Goal: Task Accomplishment & Management: Complete application form

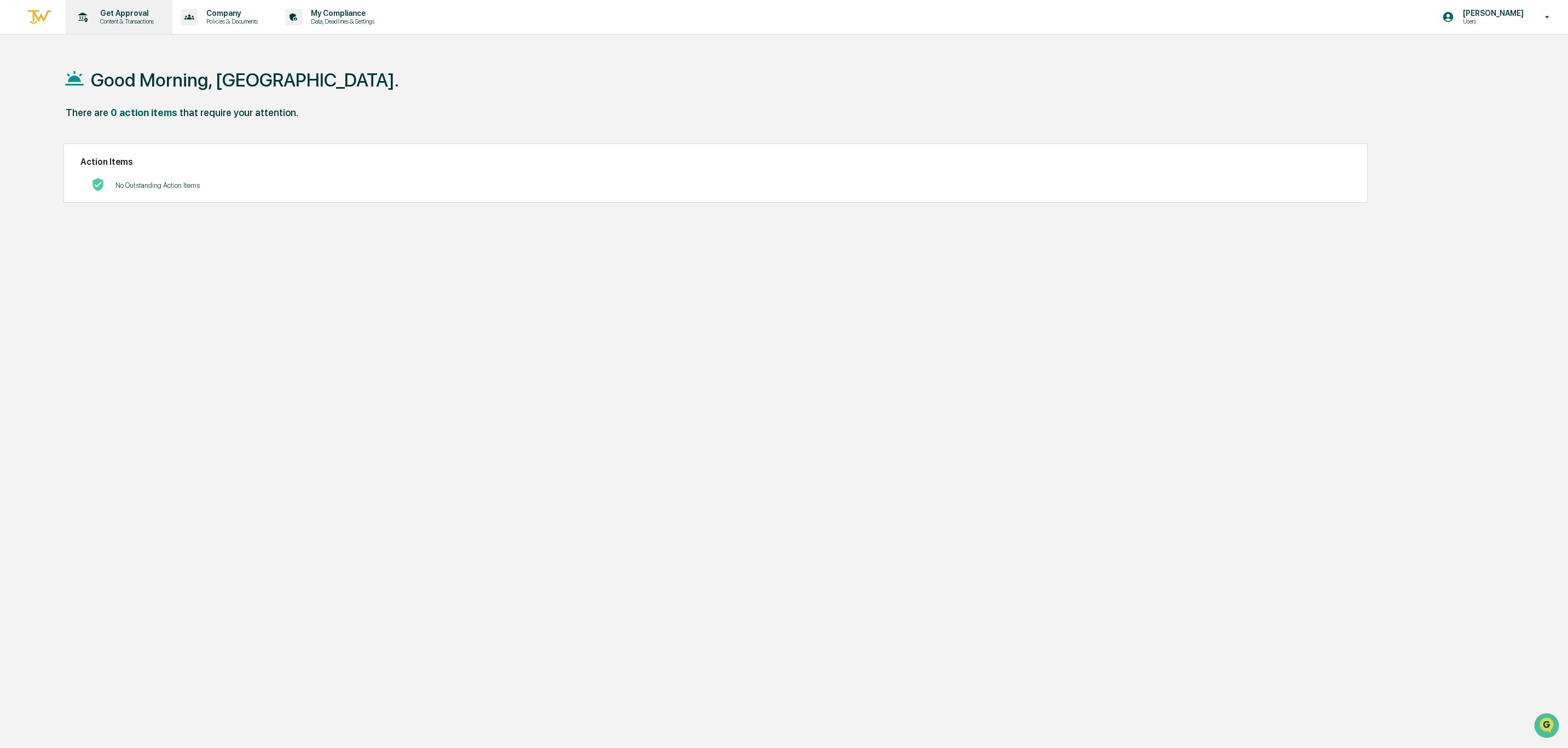
click at [131, 14] on p "Get Approval" at bounding box center [126, 13] width 68 height 9
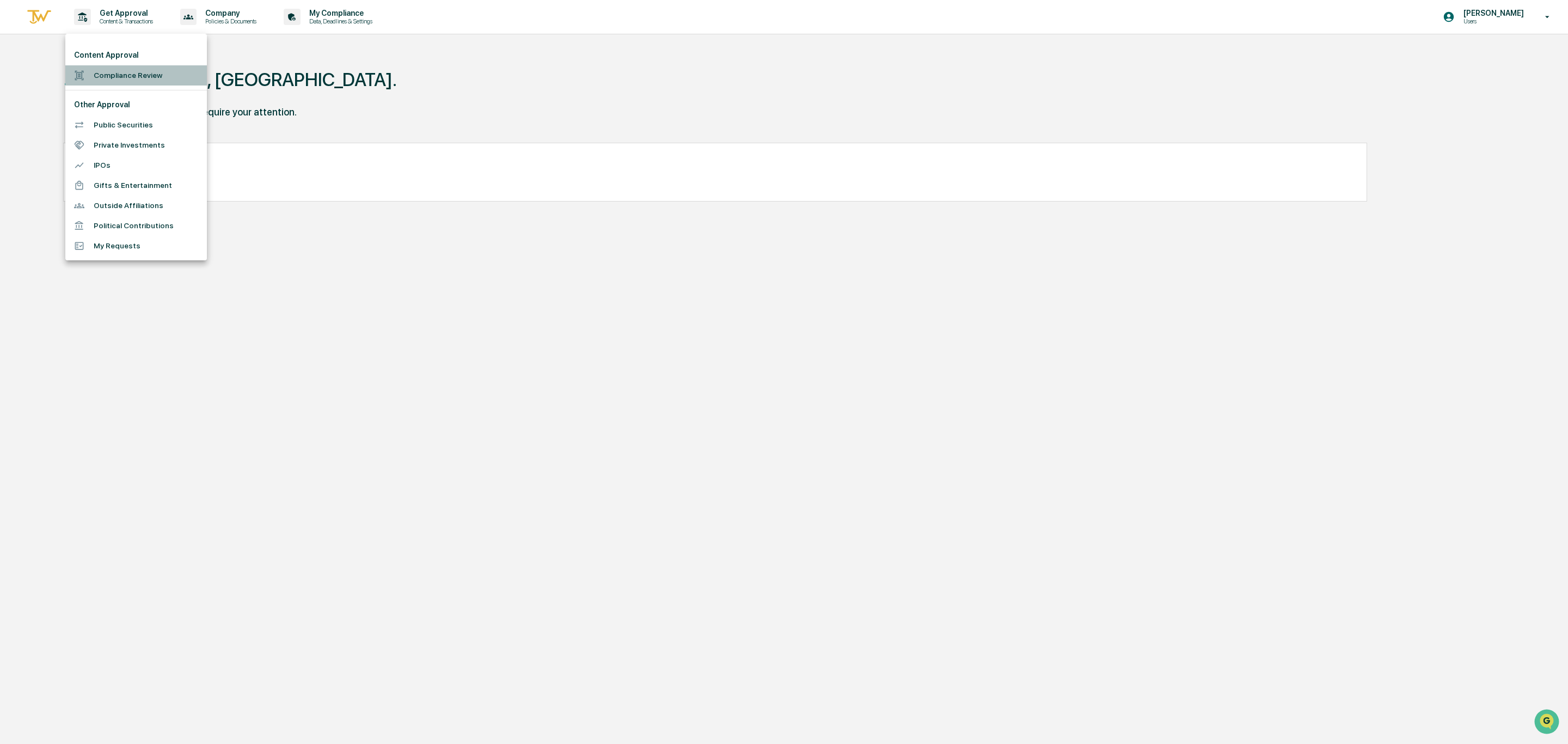
click at [134, 71] on li "Compliance Review" at bounding box center [136, 75] width 142 height 21
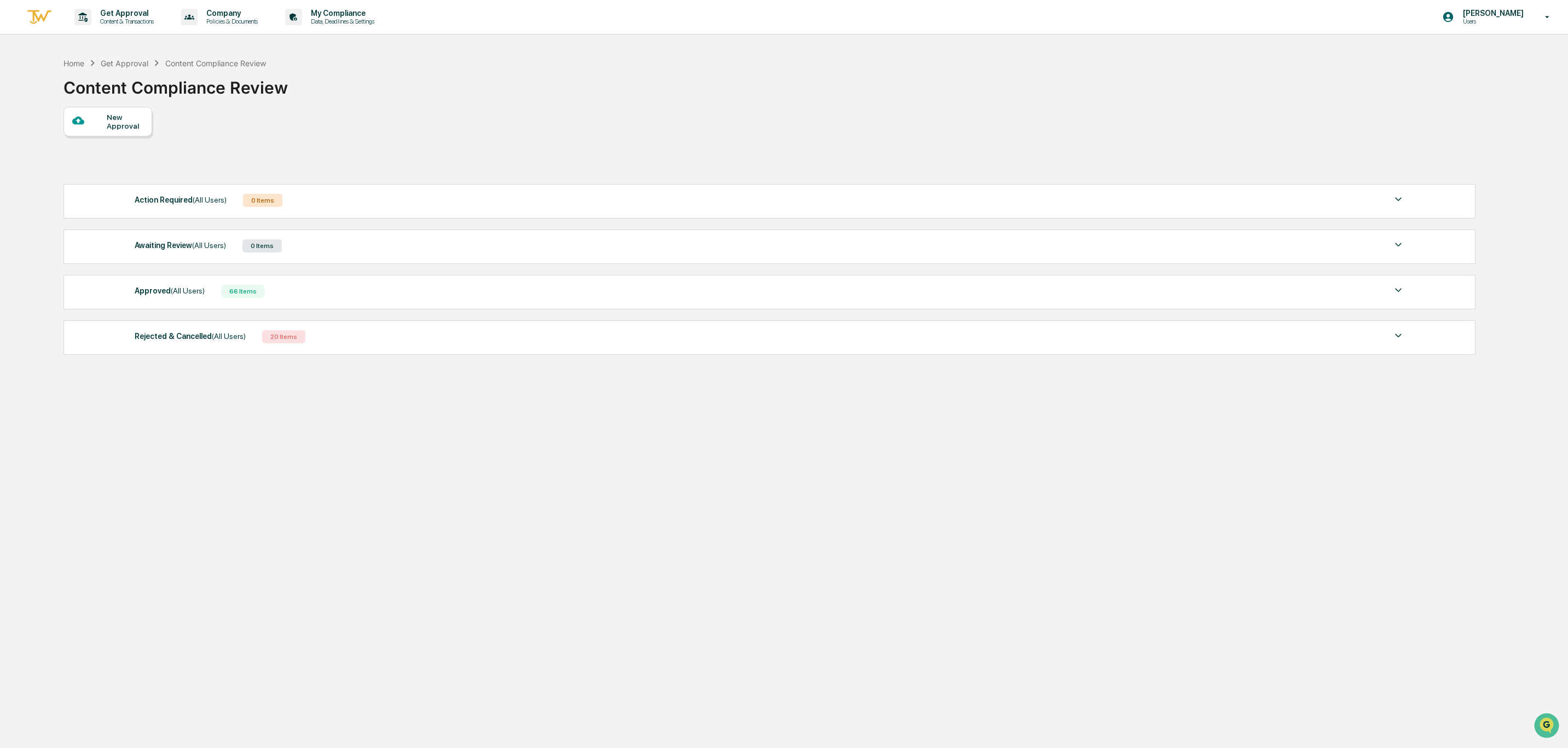
click at [130, 123] on div "New Approval" at bounding box center [125, 122] width 37 height 18
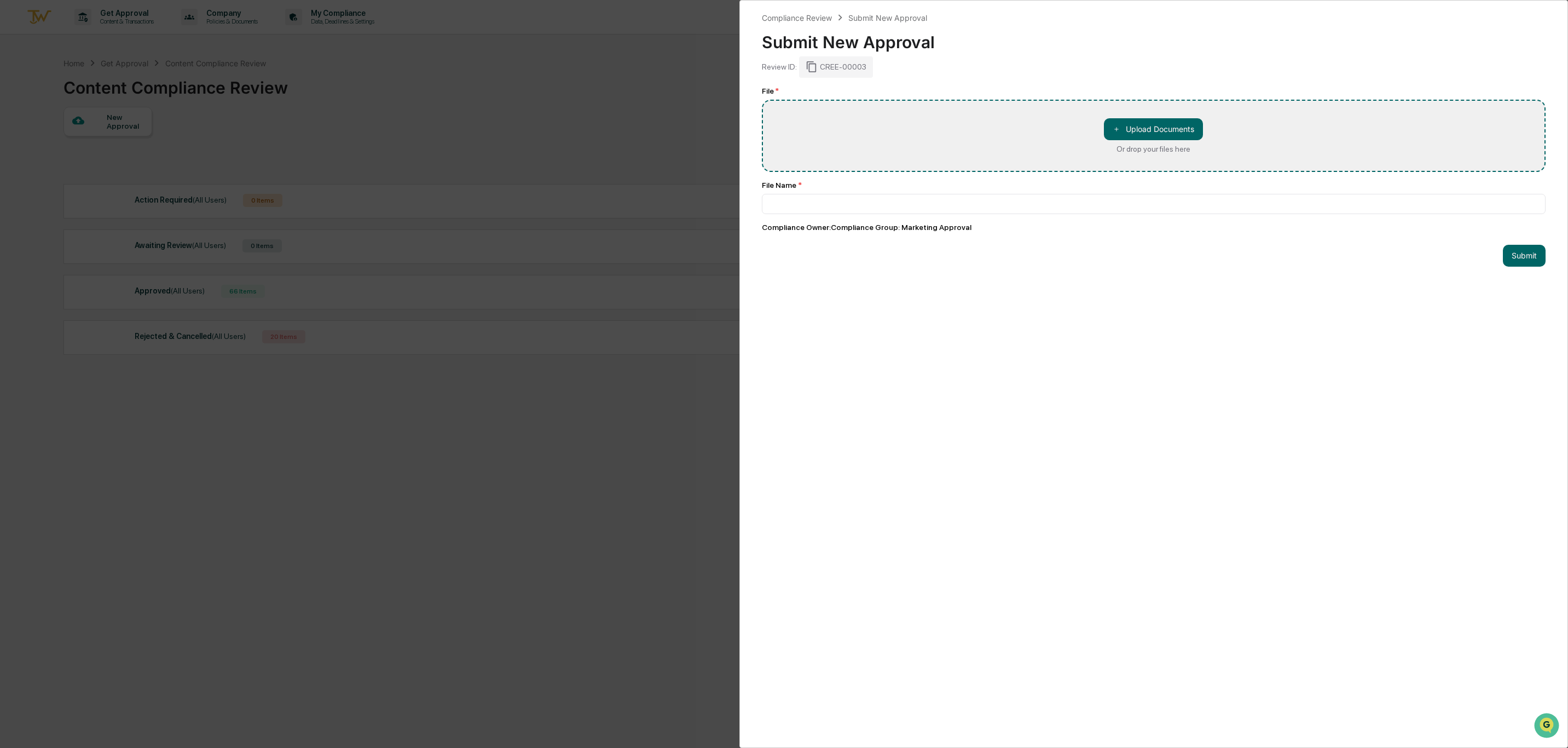
type input "**********"
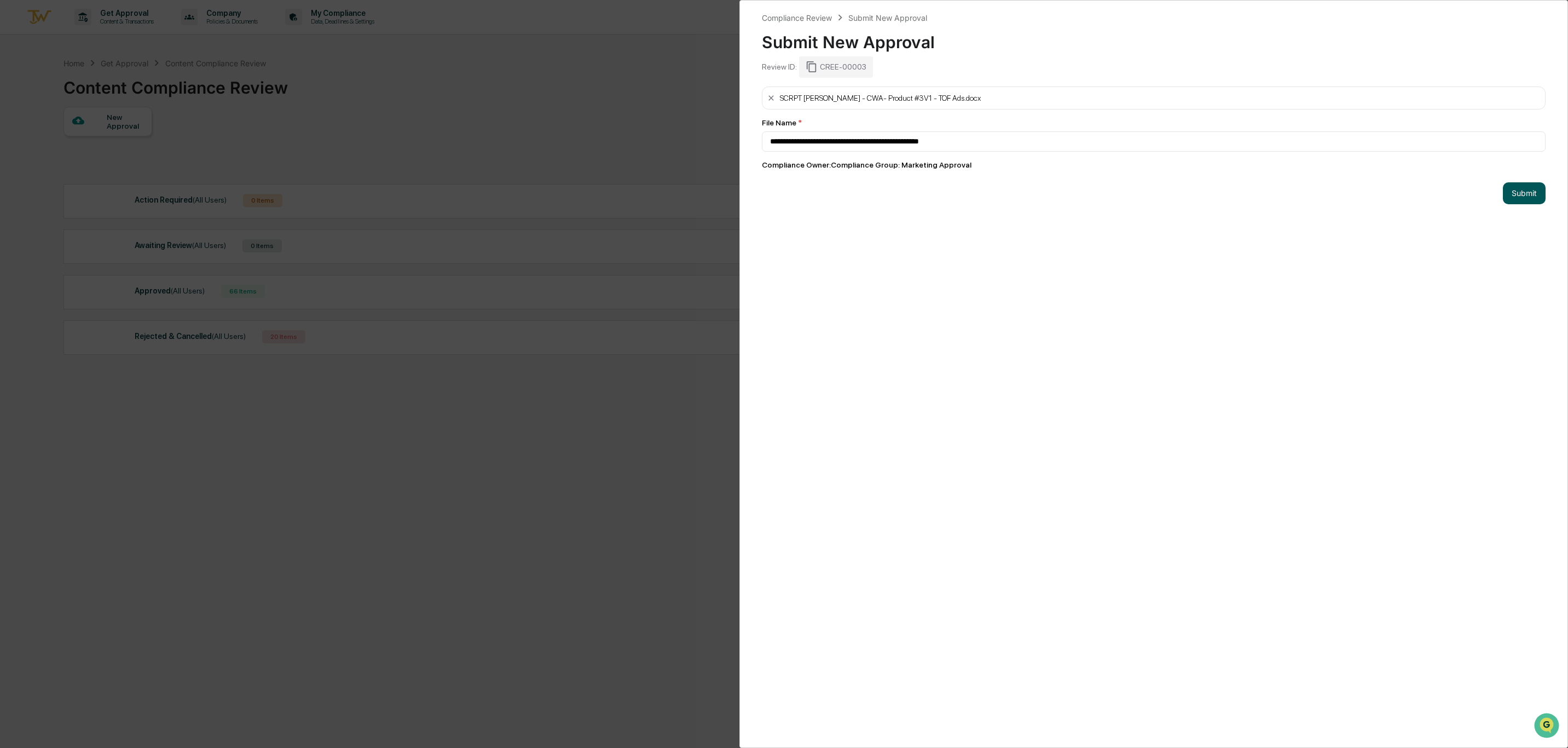
click at [1516, 199] on button "Submit" at bounding box center [1524, 193] width 43 height 22
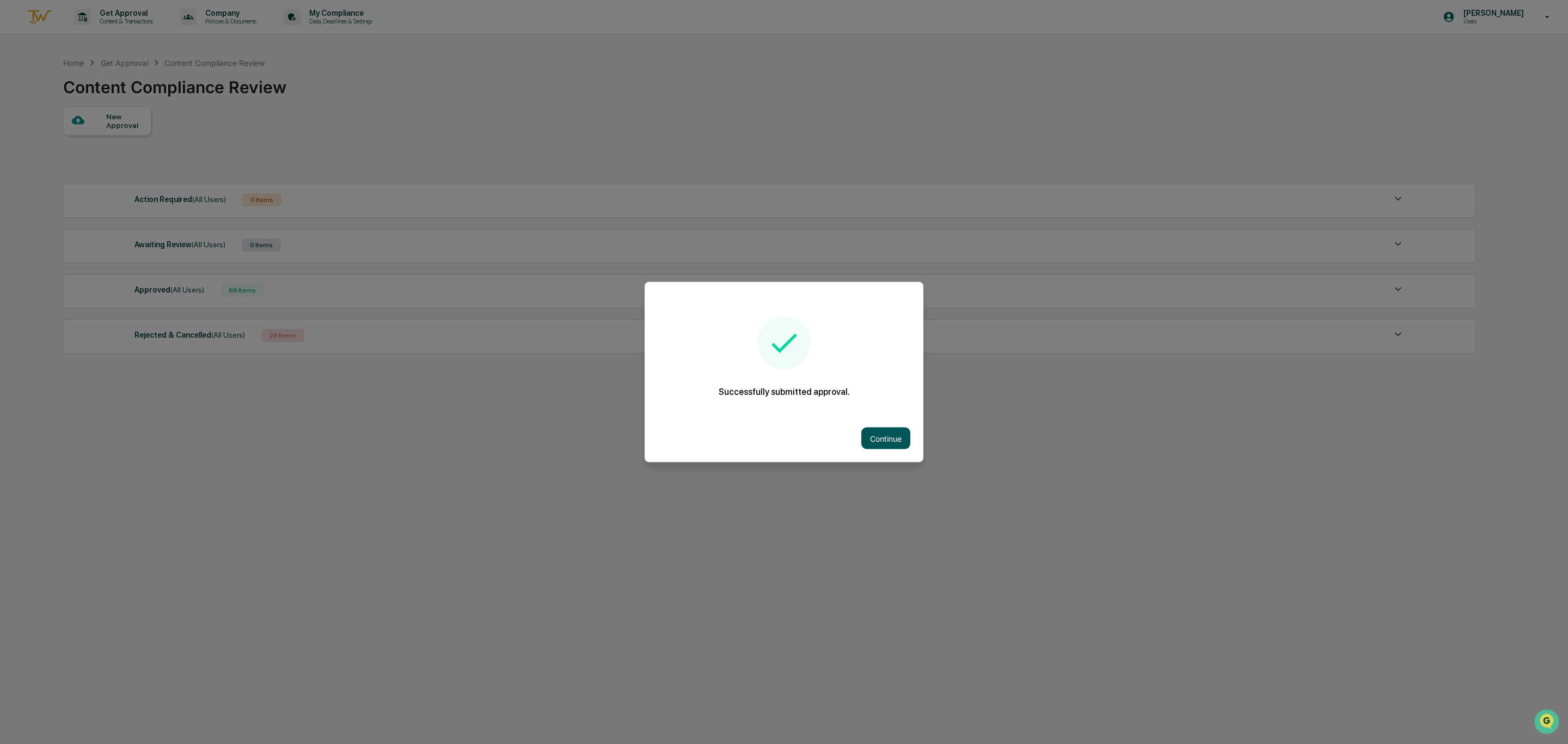
click at [885, 437] on button "Continue" at bounding box center [885, 439] width 49 height 21
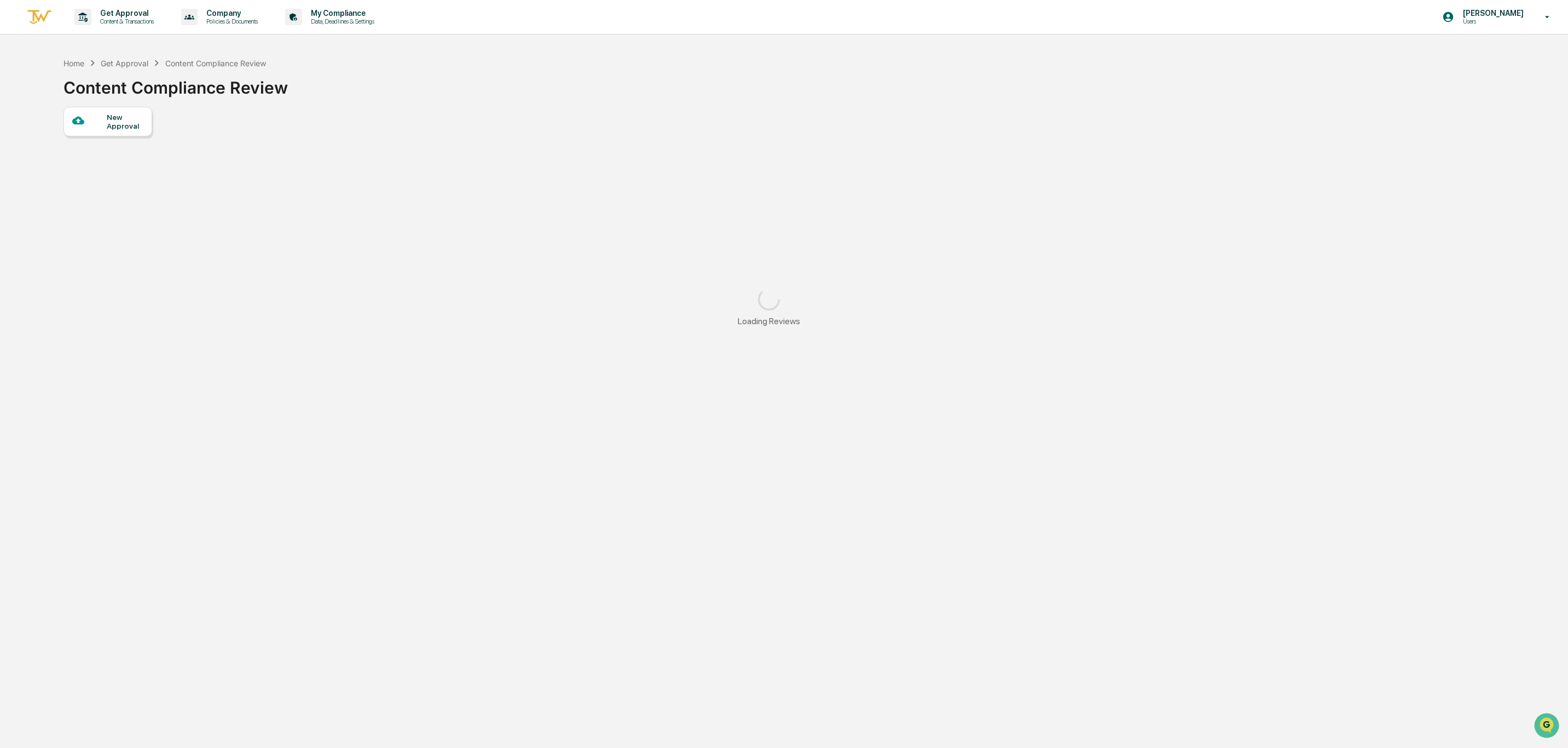
click at [99, 109] on div "New Approval" at bounding box center [108, 121] width 89 height 30
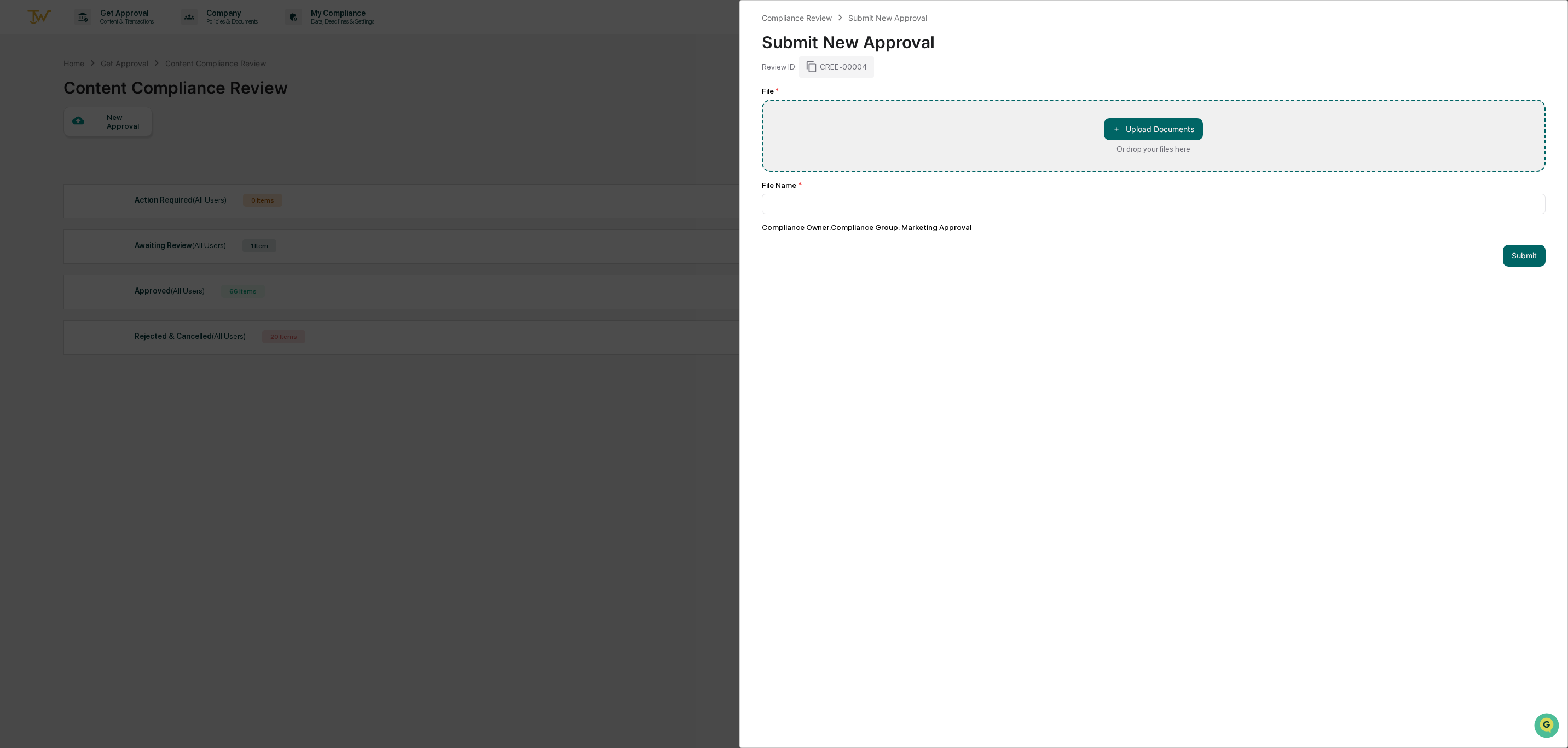
type input "**********"
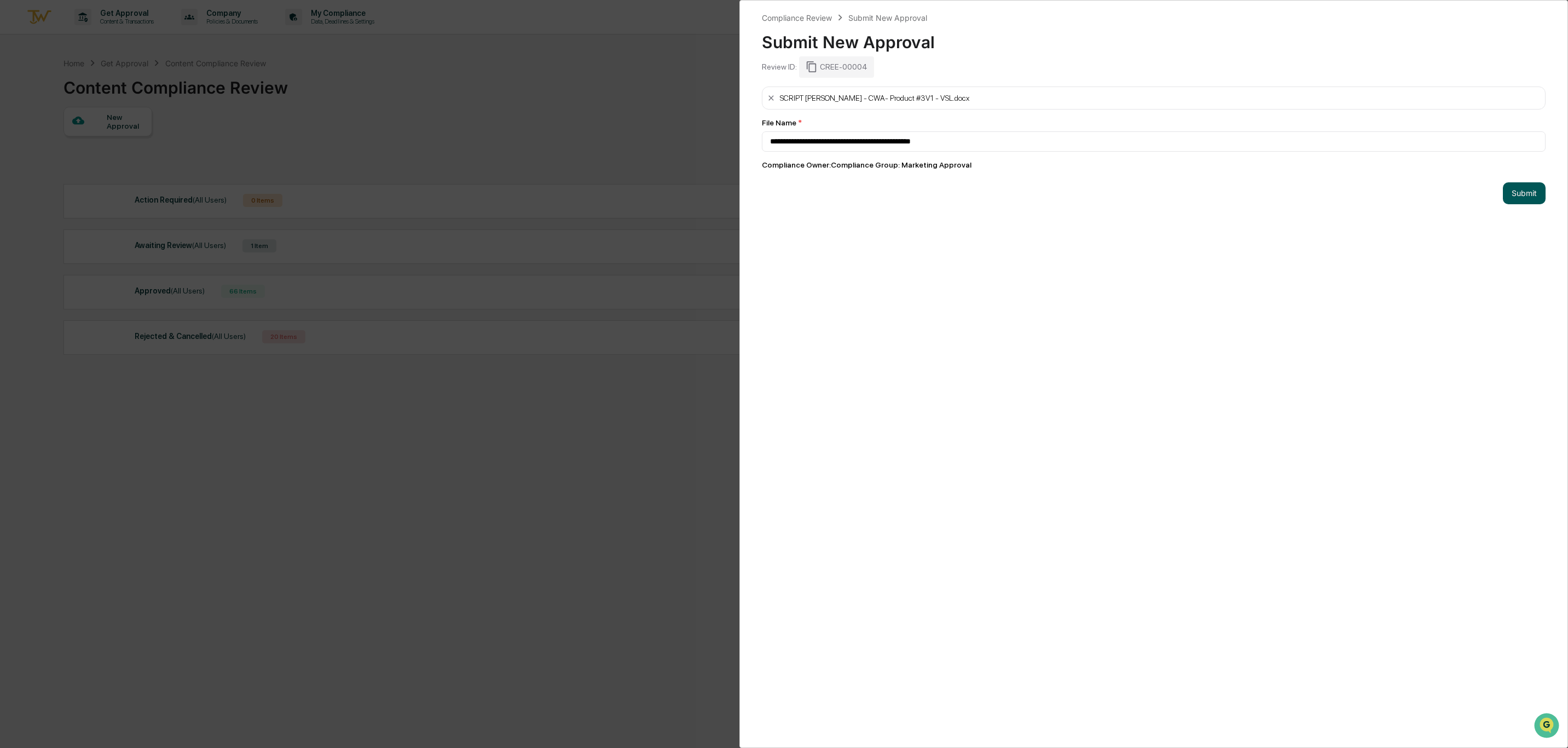
click at [1521, 198] on button "Submit" at bounding box center [1524, 193] width 43 height 22
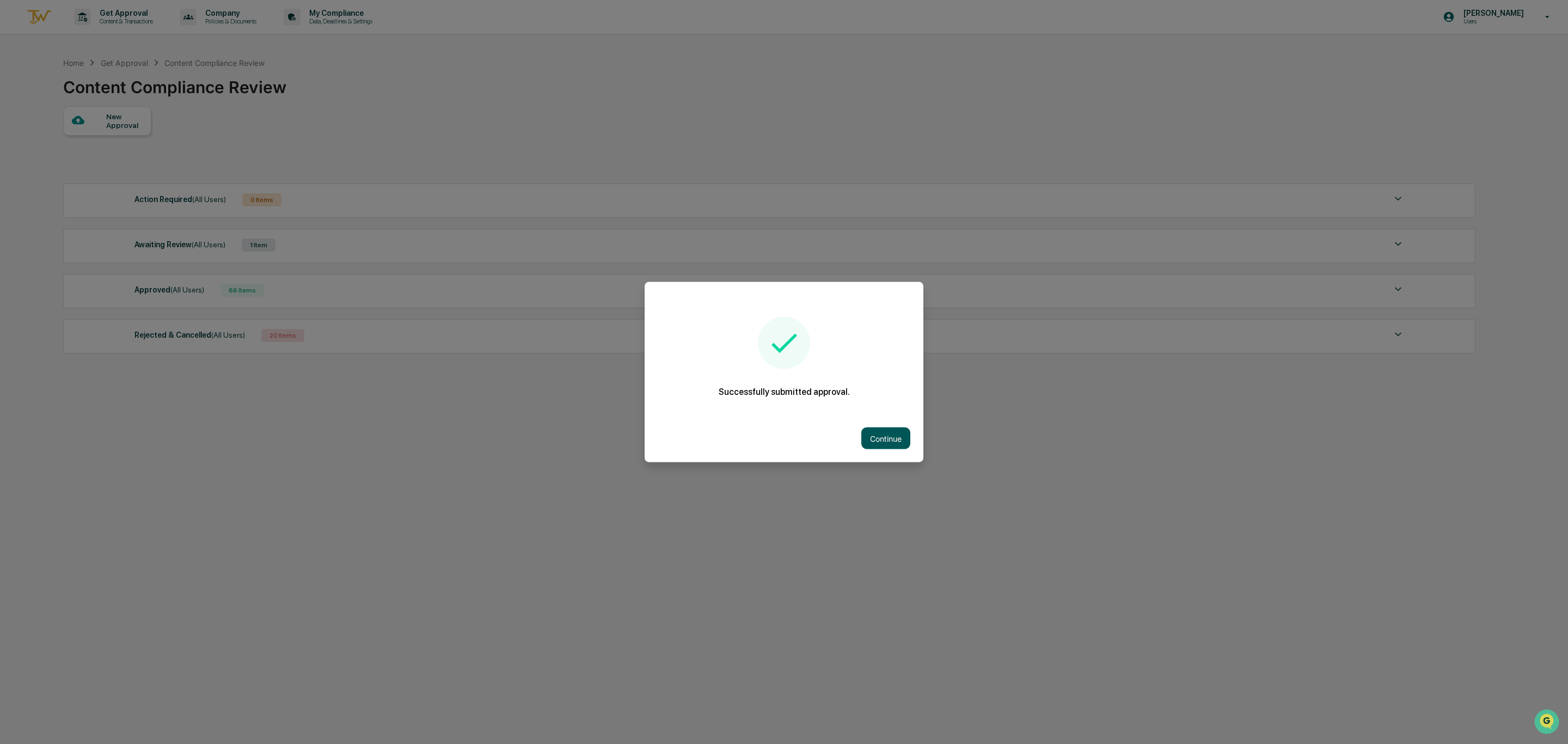
click at [882, 439] on button "Continue" at bounding box center [885, 439] width 49 height 21
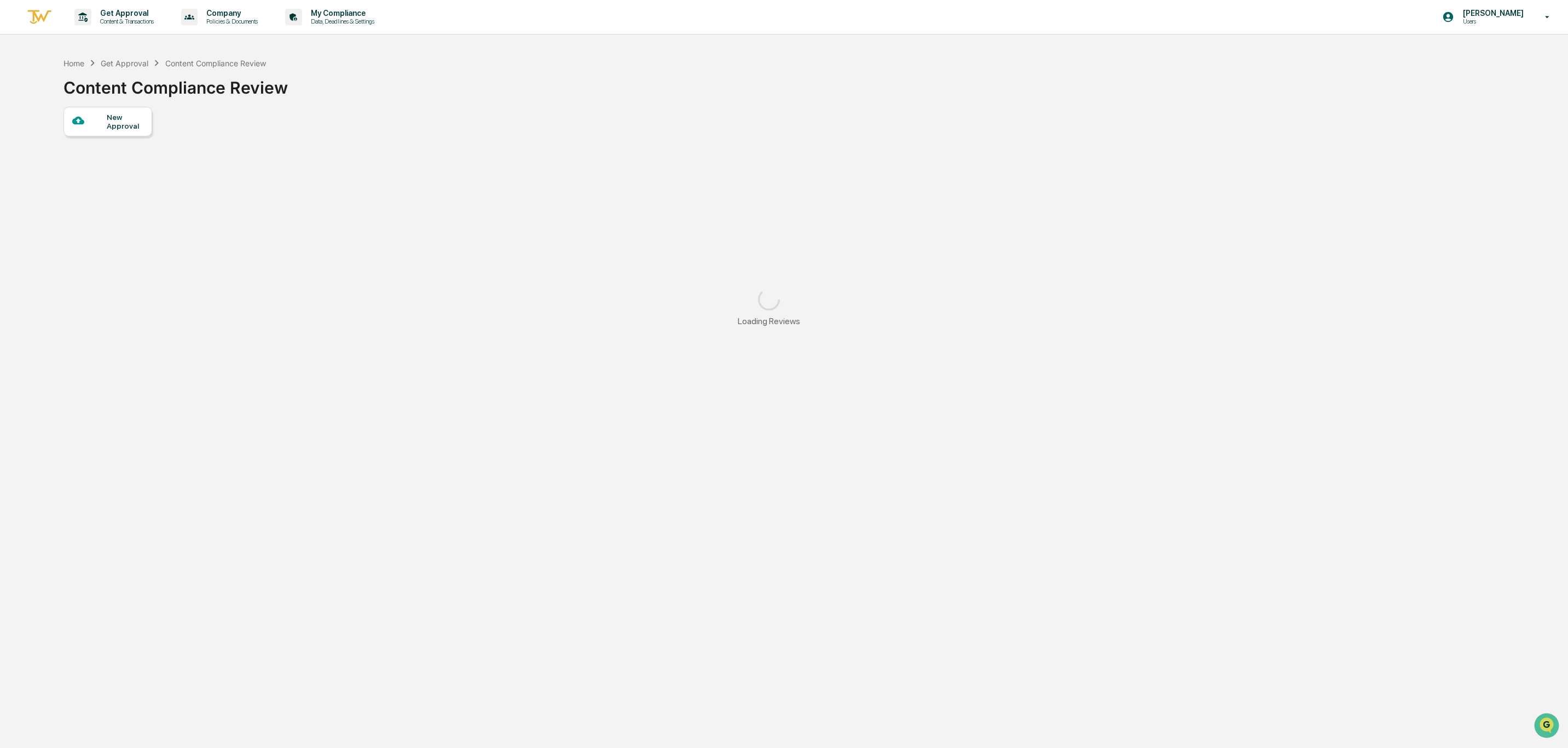
drag, startPoint x: 942, startPoint y: 472, endPoint x: 514, endPoint y: 298, distance: 462.0
click at [942, 471] on div "Home Get Approval Content Compliance Review Content Compliance Review New Appro…" at bounding box center [768, 426] width 1444 height 748
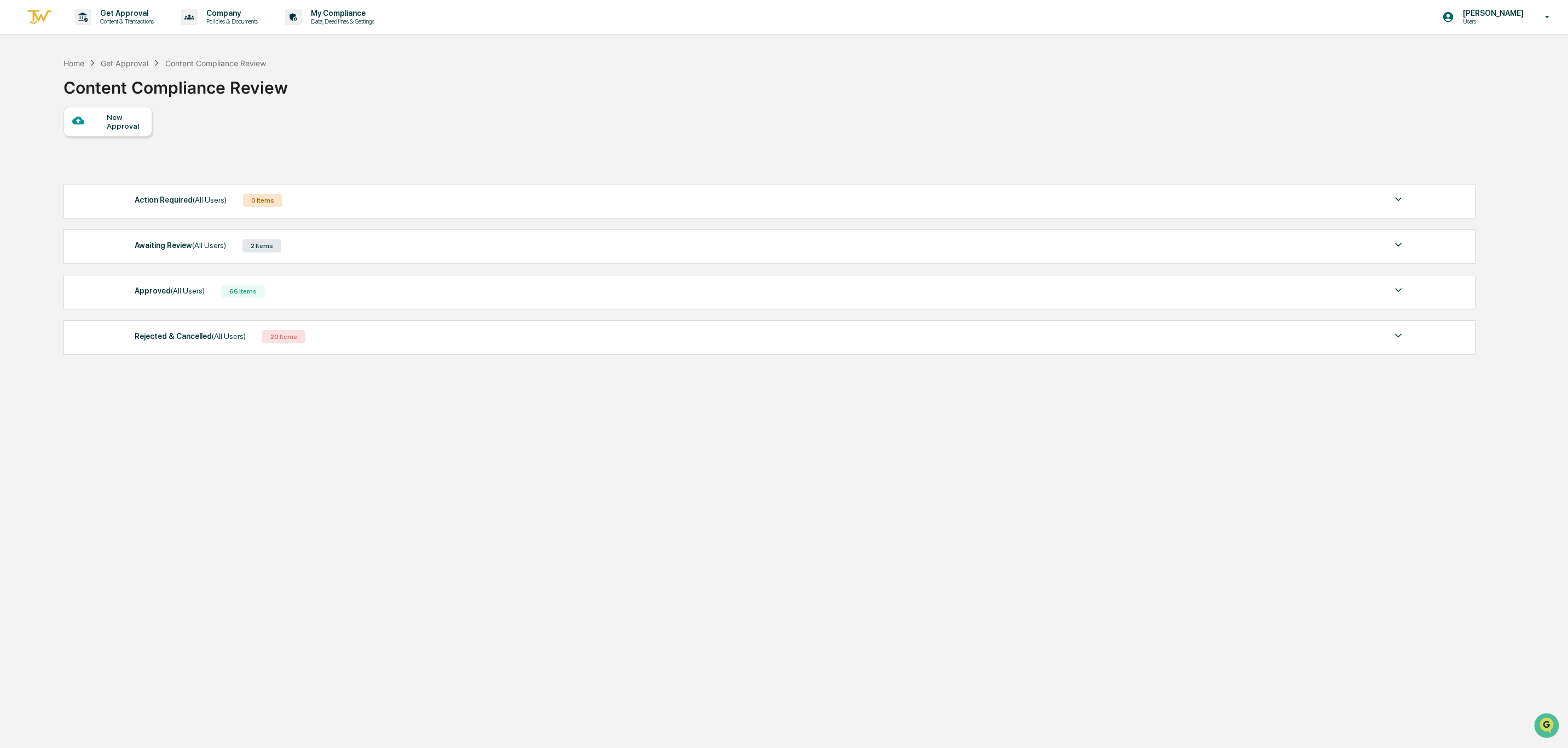
click at [171, 293] on span "(All Users)" at bounding box center [188, 291] width 34 height 9
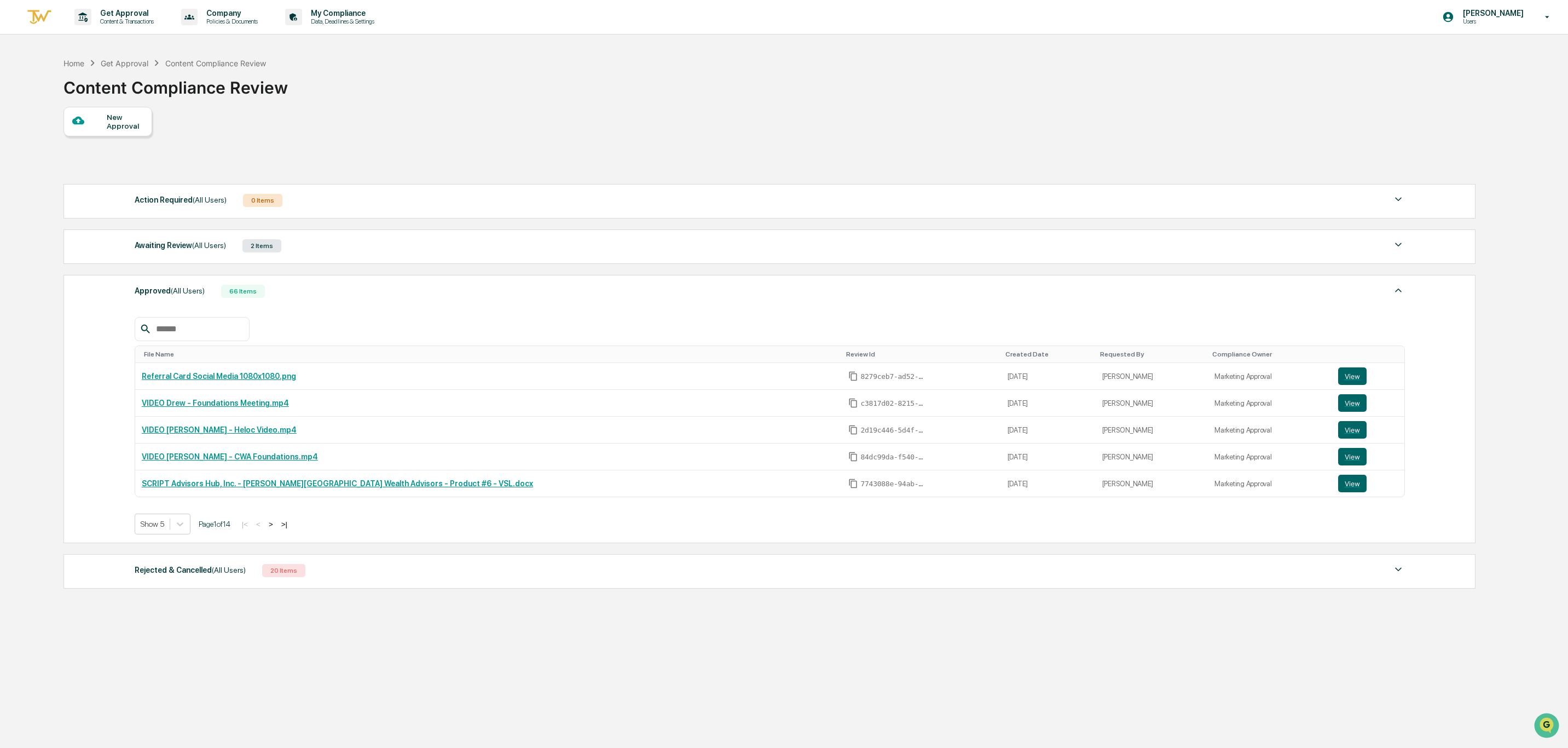
click at [276, 529] on button ">" at bounding box center [271, 524] width 11 height 9
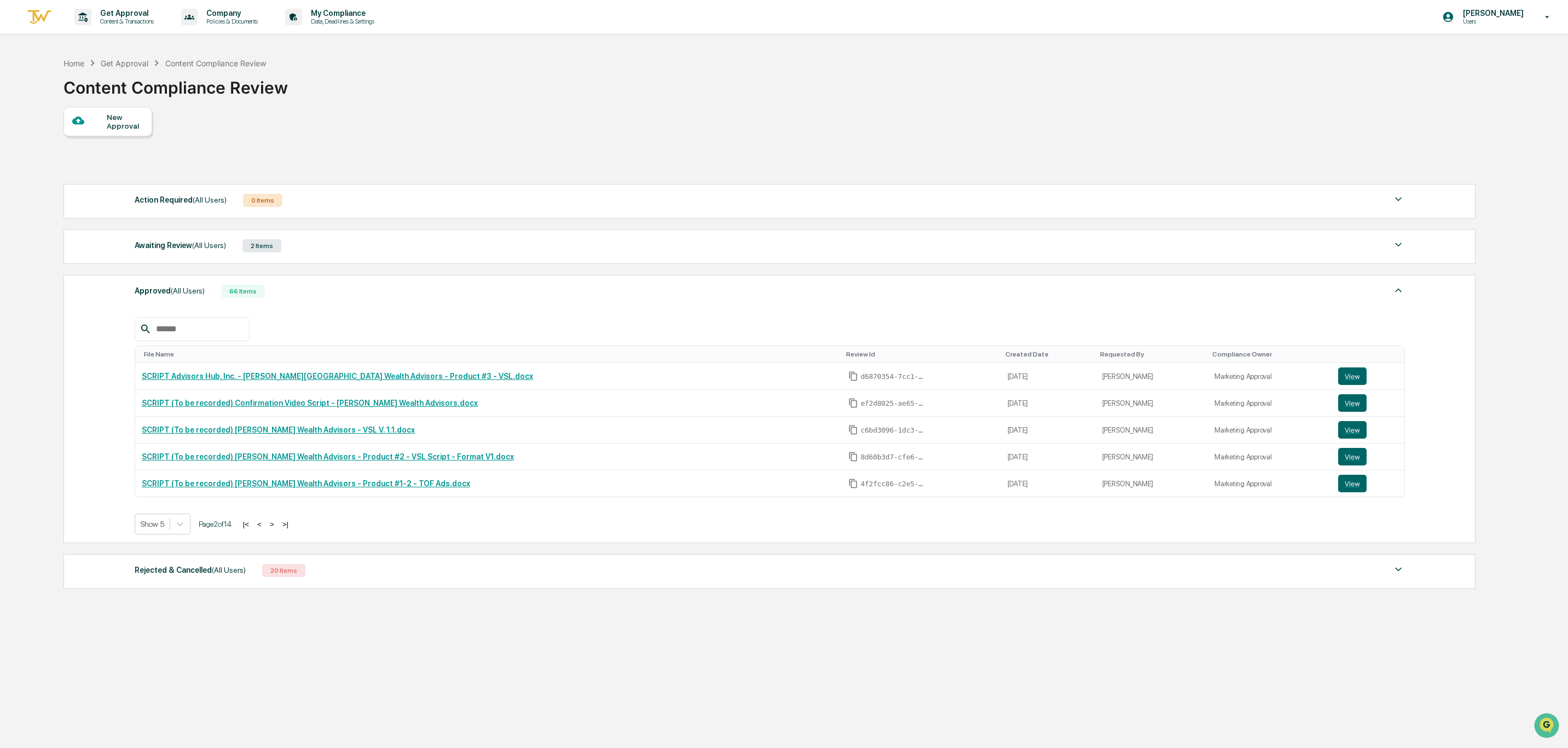
click at [277, 529] on button ">" at bounding box center [272, 524] width 11 height 9
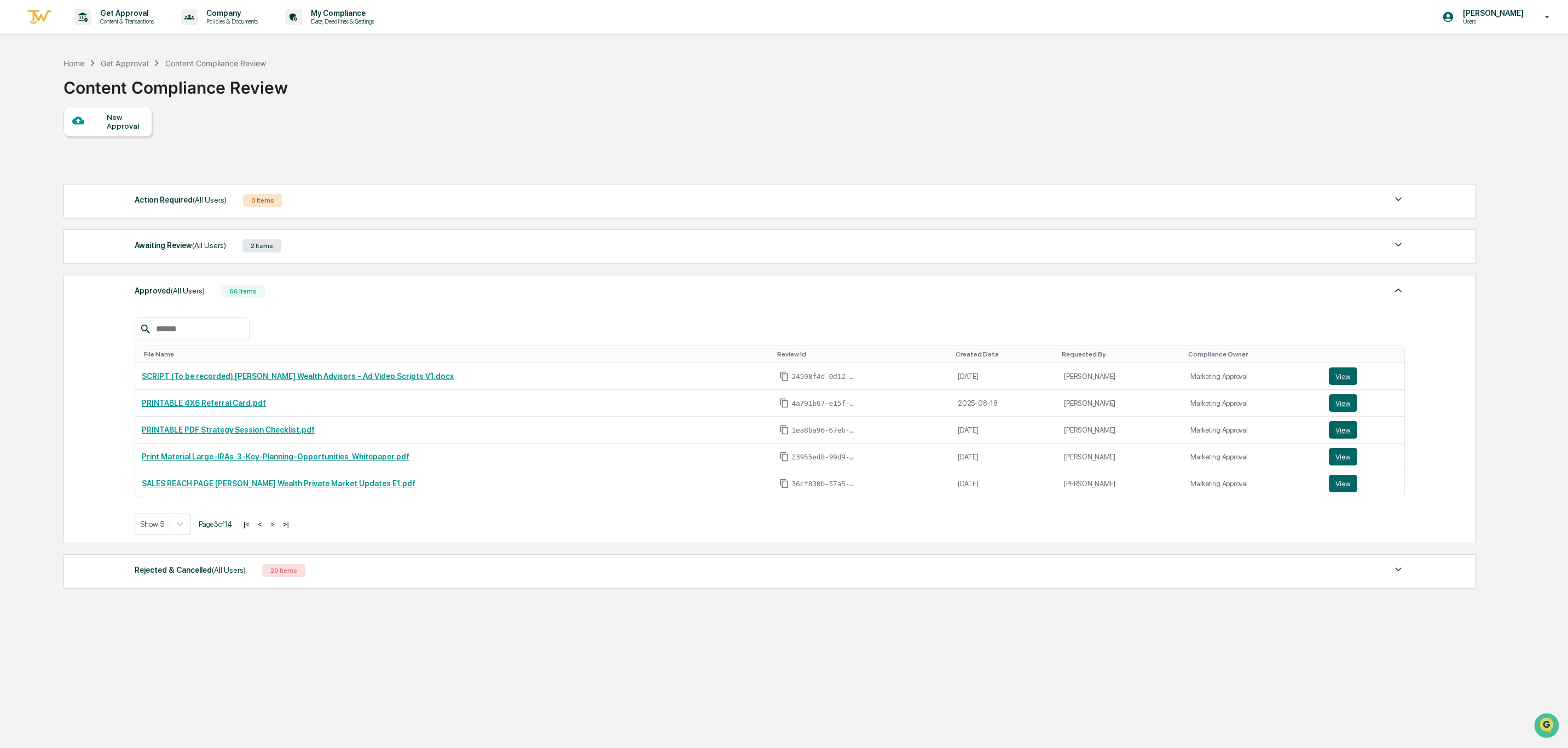
click at [514, 67] on div "Home Get Approval Content Compliance Review Content Compliance Review" at bounding box center [769, 79] width 1411 height 55
